Goal: Task Accomplishment & Management: Manage account settings

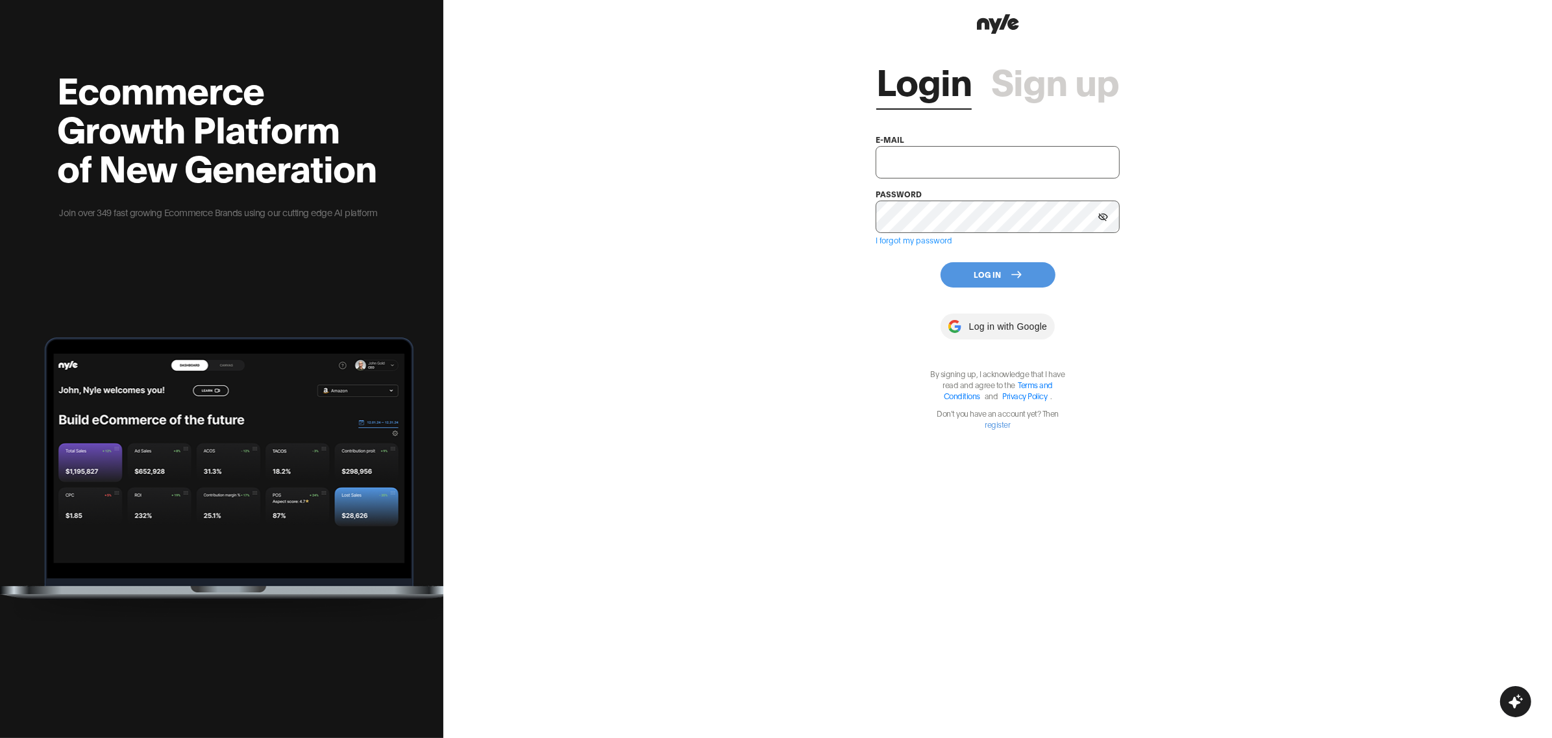
type input "showroom@nyle.ai"
click at [983, 270] on button "Log In" at bounding box center [998, 274] width 115 height 25
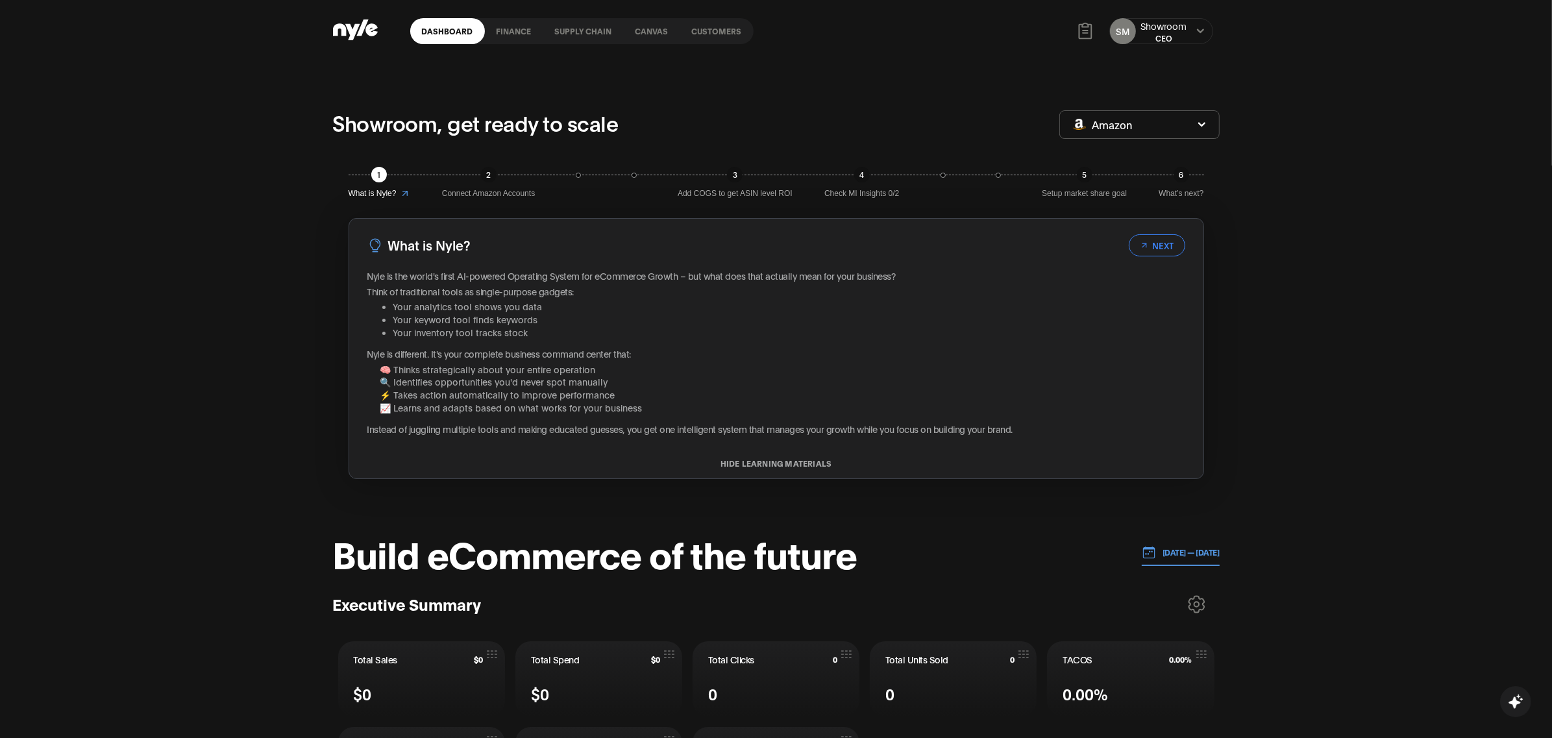
click at [723, 32] on link "Customers" at bounding box center [716, 31] width 73 height 26
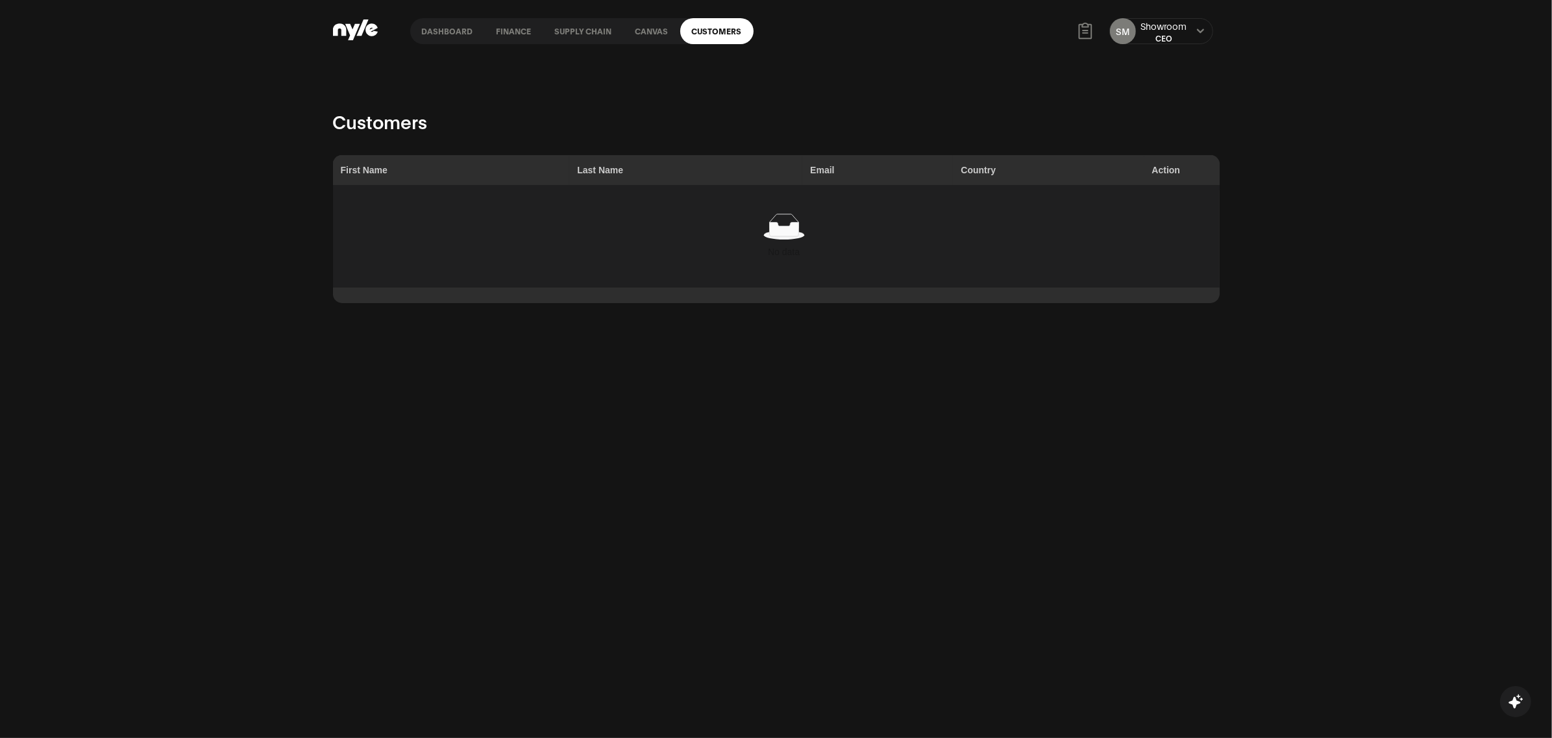
click at [644, 36] on link "Canvas" at bounding box center [652, 31] width 56 height 26
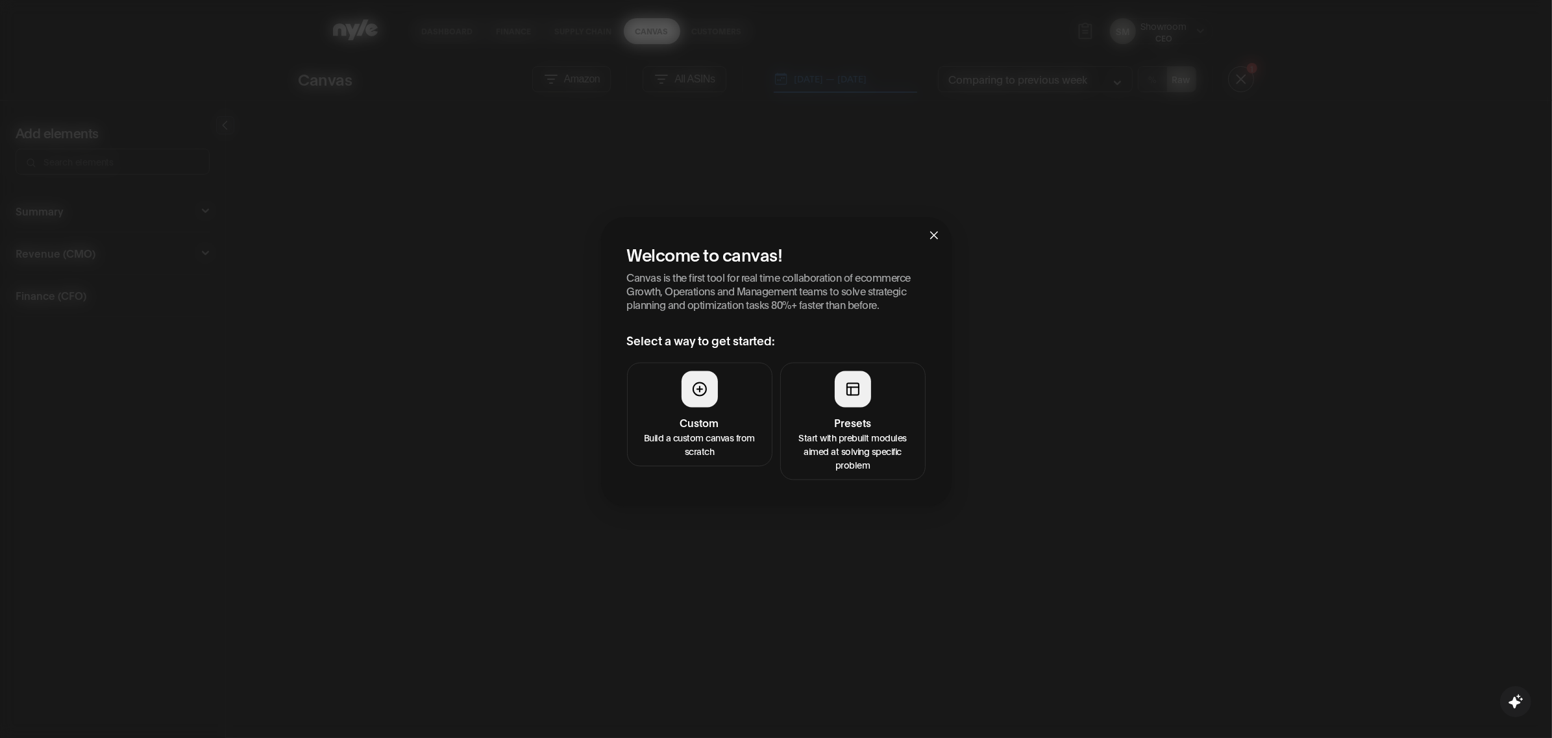
click at [716, 33] on div "Welcome to canvas! Canvas is the first tool for real time collaboration of ecom…" at bounding box center [776, 369] width 1552 height 738
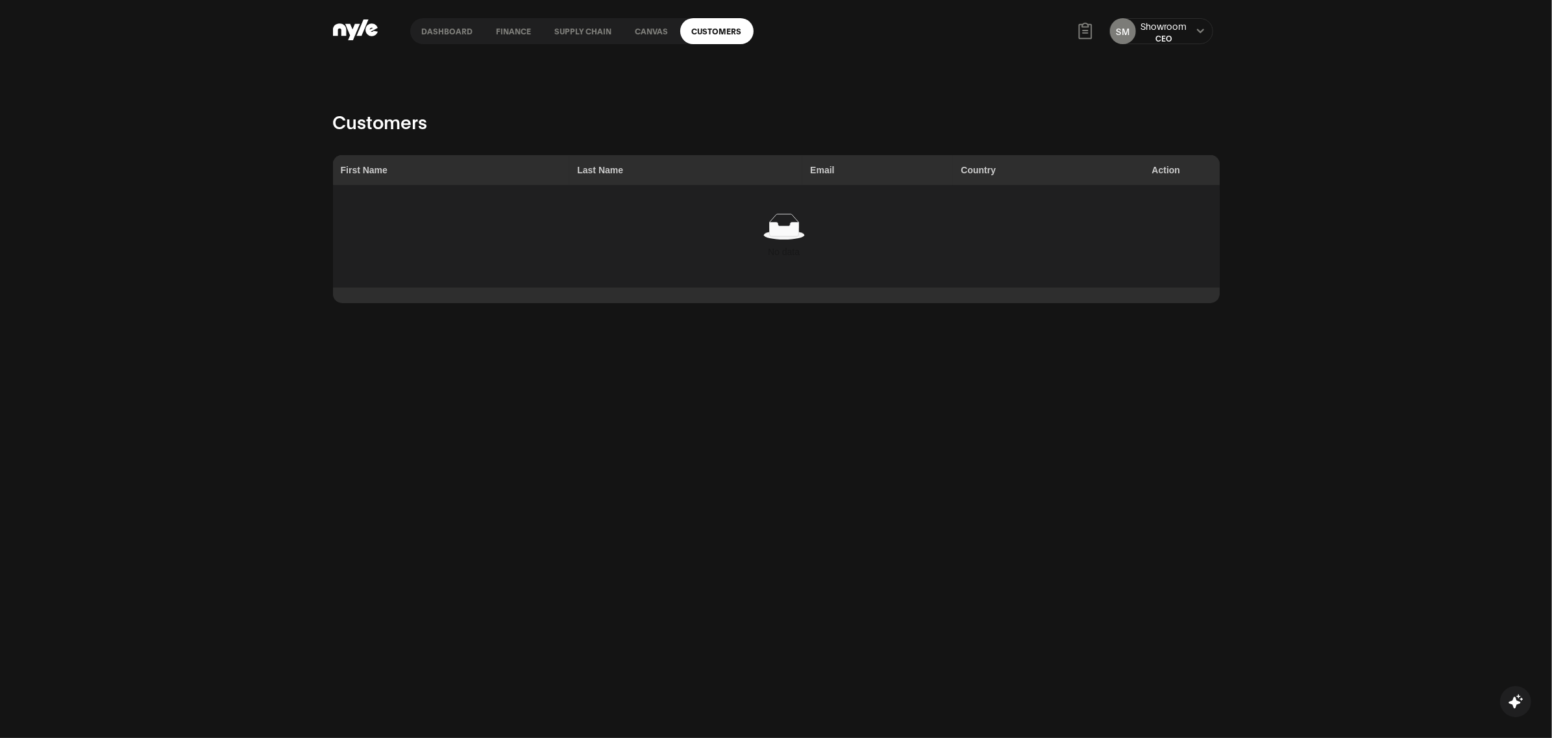
click at [710, 27] on link "Customers" at bounding box center [716, 31] width 73 height 26
click at [764, 236] on ellipse at bounding box center [783, 234] width 40 height 9
